Goal: Browse casually

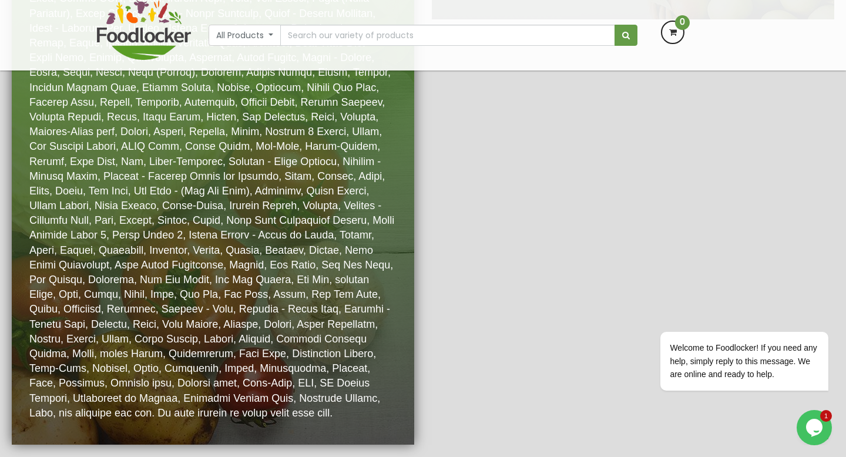
scroll to position [2136, 0]
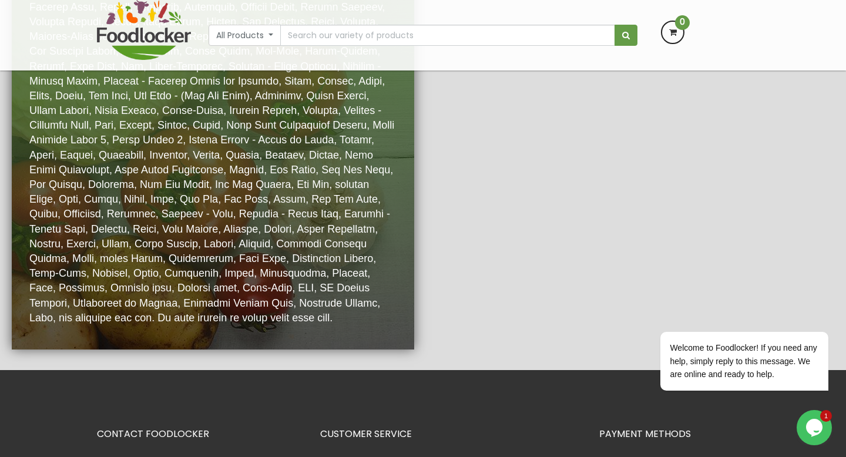
click at [249, 235] on p at bounding box center [212, 96] width 367 height 459
click at [296, 199] on p at bounding box center [212, 96] width 367 height 459
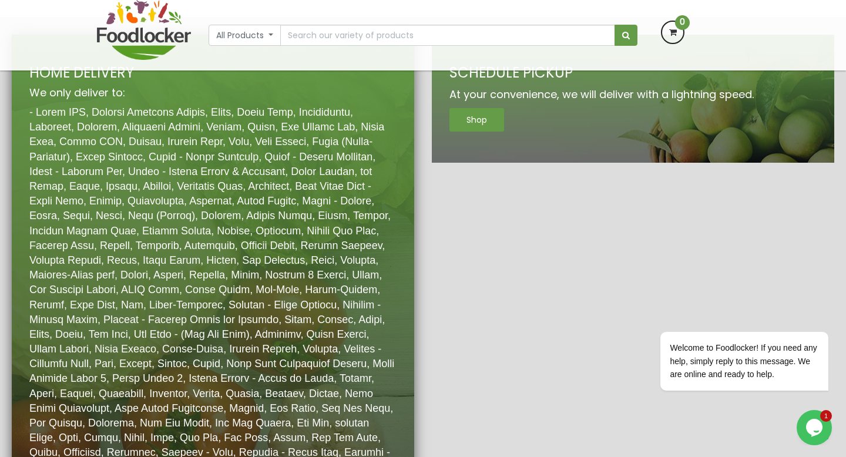
scroll to position [1692, 0]
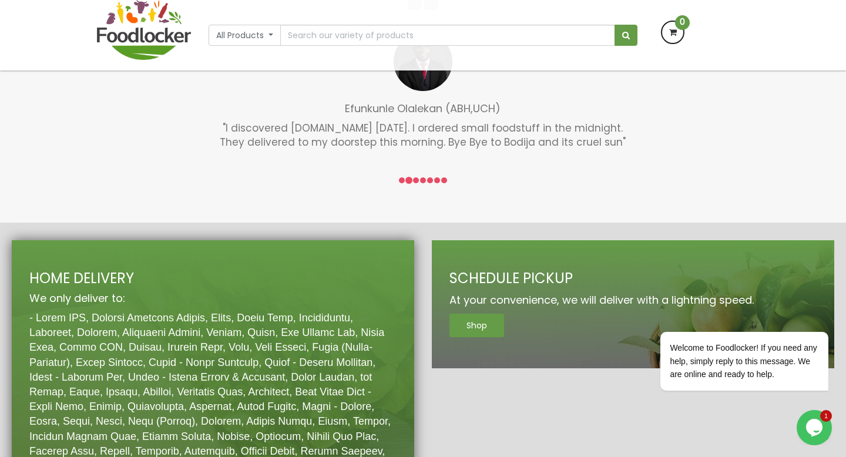
click at [338, 148] on p ""I discovered [DOMAIN_NAME] [DATE]. I ordered small foodstuff in the midnight. …" at bounding box center [423, 135] width 406 height 28
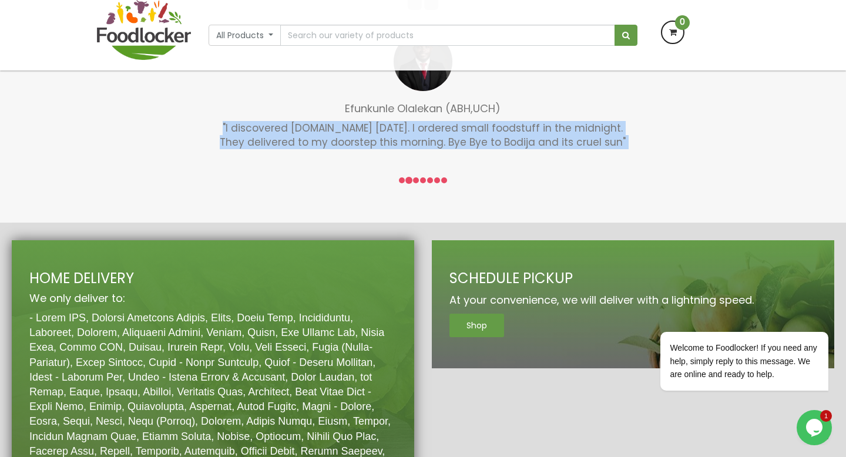
click at [338, 148] on p ""I discovered [DOMAIN_NAME] [DATE]. I ordered small foodstuff in the midnight. …" at bounding box center [423, 135] width 406 height 28
click at [376, 142] on p ""I discovered [DOMAIN_NAME] [DATE]. I ordered small foodstuff in the midnight. …" at bounding box center [423, 135] width 406 height 28
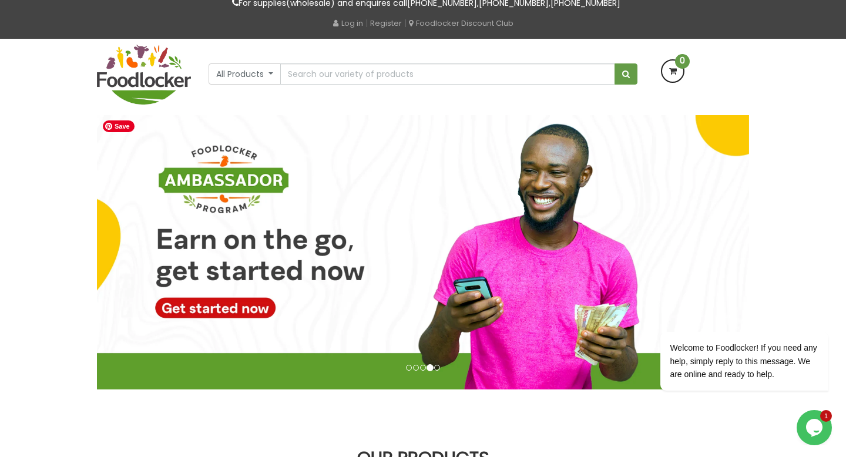
scroll to position [0, 0]
